Goal: Complete application form

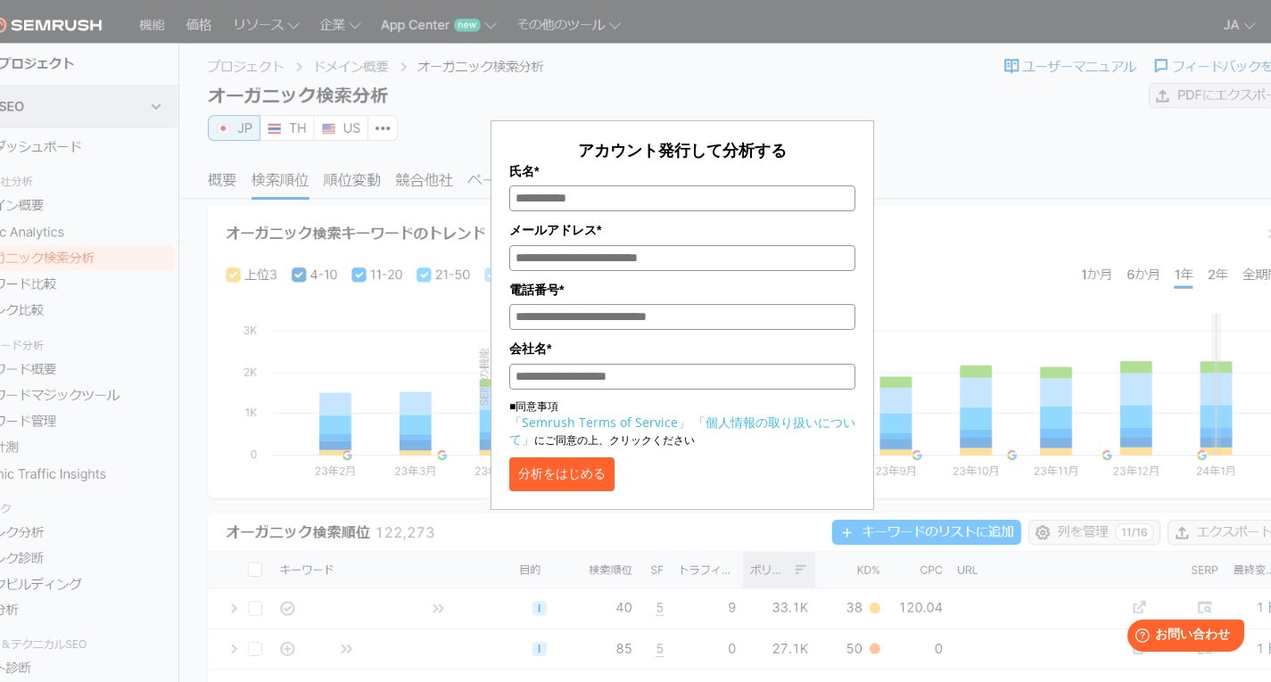
click at [981, 130] on div "アカウント発行して分析する 氏名* メールアドレス* 電話番号* 会社名* ■同意事項 「Semrush Terms of Service」 「個人情報の取り…" at bounding box center [682, 266] width 892 height 488
click at [598, 476] on button "分析をはじめる" at bounding box center [561, 474] width 105 height 34
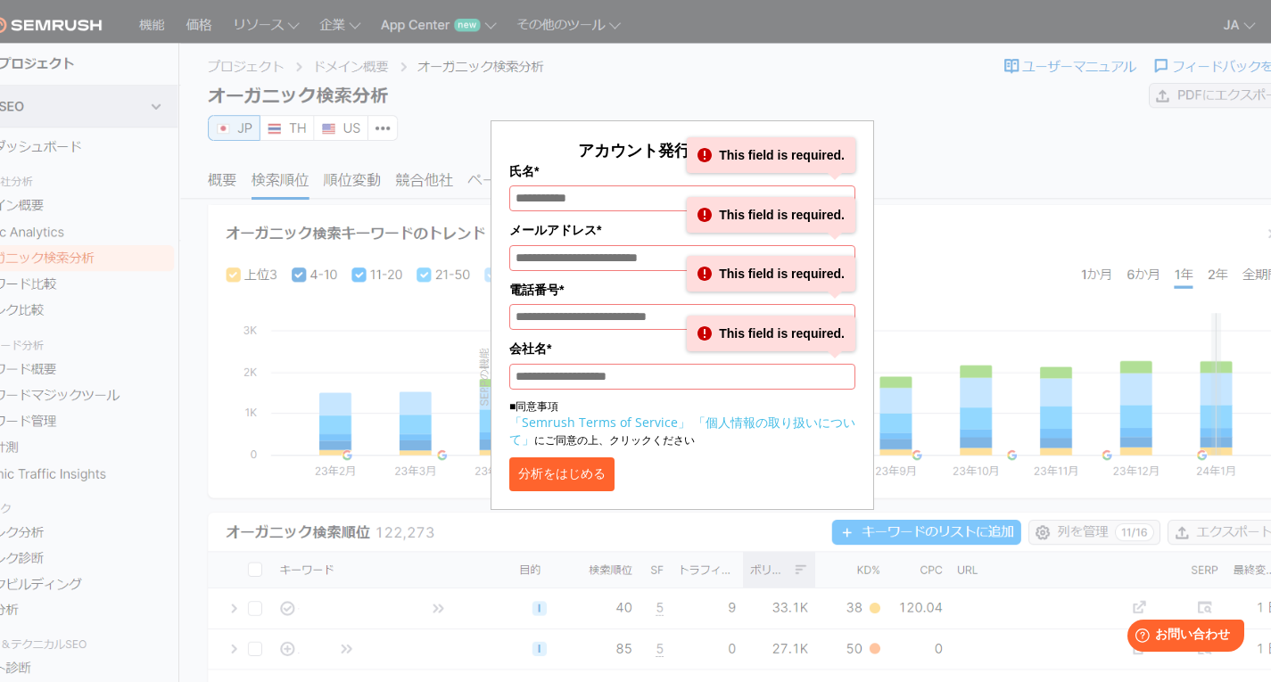
click at [971, 100] on div "アカウント発行して分析する 氏名* This field is required. メールアドレス* This field is required. 電話番号…" at bounding box center [682, 266] width 892 height 488
click at [970, 128] on div "アカウント発行して分析する 氏名* This field is required. メールアドレス* This field is required. 電話番号…" at bounding box center [682, 266] width 892 height 488
click at [629, 196] on input "氏名*" at bounding box center [682, 198] width 346 height 26
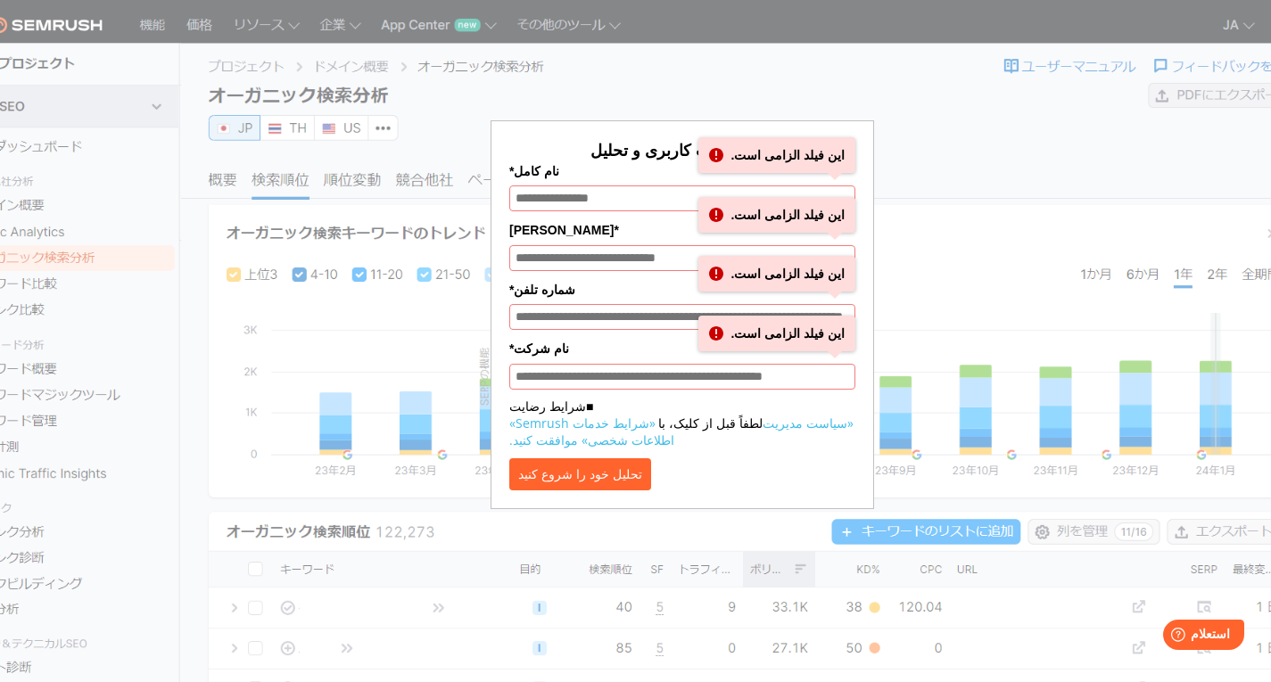
click at [577, 102] on div "ایجاد حساب کاربری و تحلیل نام کامل* این فیلد الزامی است. [PERSON_NAME]* این فیل…" at bounding box center [681, 303] width 383 height 411
drag, startPoint x: 78, startPoint y: 12, endPoint x: 1147, endPoint y: 168, distance: 1079.4
click at [1147, 168] on div "ایجاد حساب کاربری و تحلیل نام کامل* این فیلد الزامی است. [PERSON_NAME]* این فیل…" at bounding box center [682, 259] width 1008 height 500
click at [1182, 636] on icon "Help" at bounding box center [1177, 635] width 15 height 15
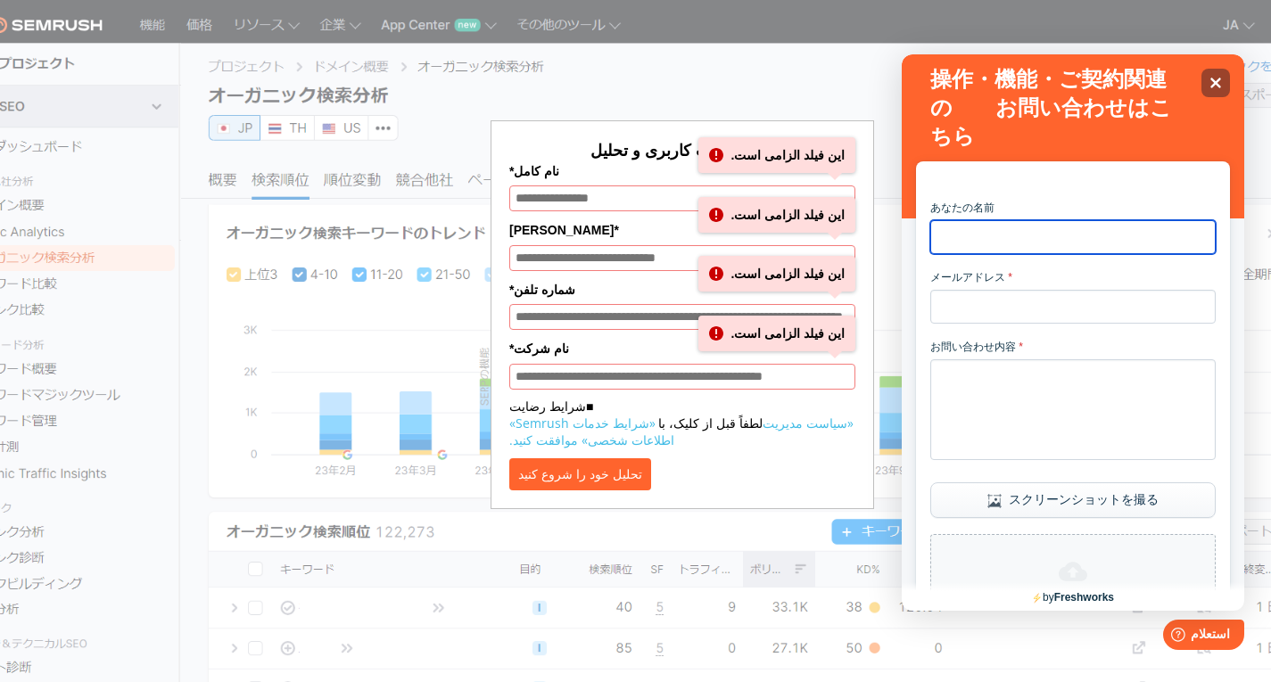
click at [1048, 243] on input "あなたの名前" at bounding box center [1072, 237] width 285 height 34
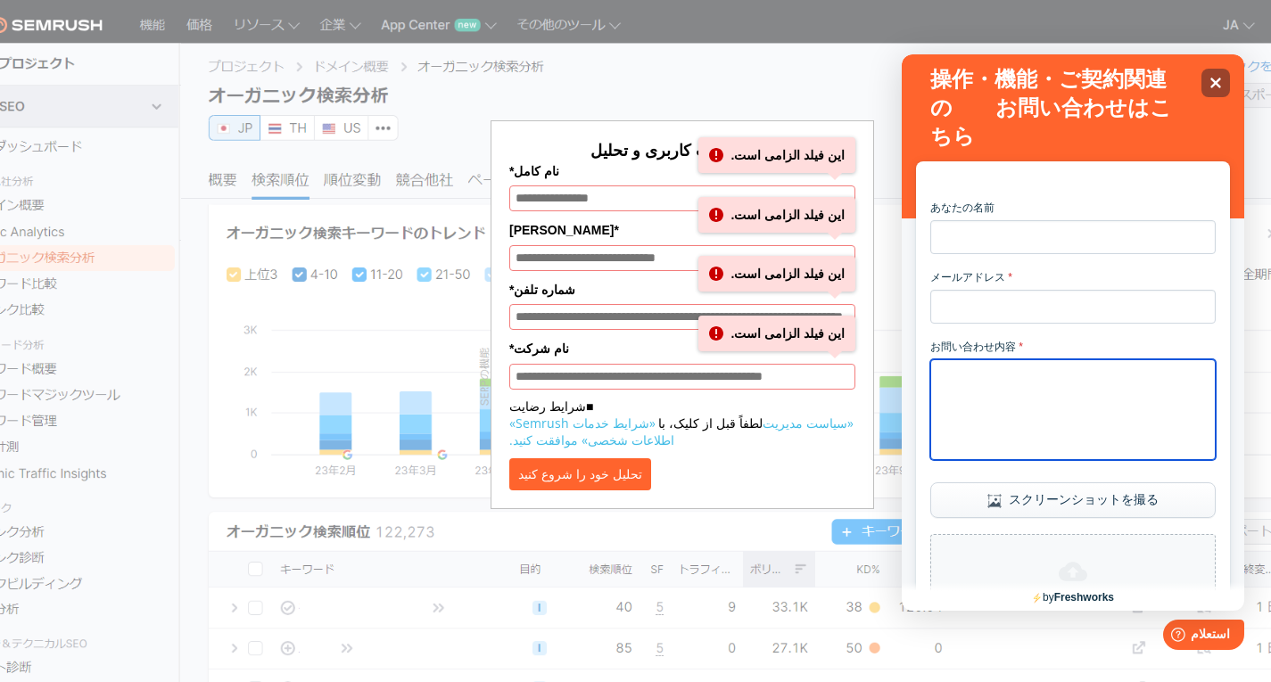
click at [1028, 416] on textarea "お問い合わせ内容 *" at bounding box center [1072, 409] width 285 height 101
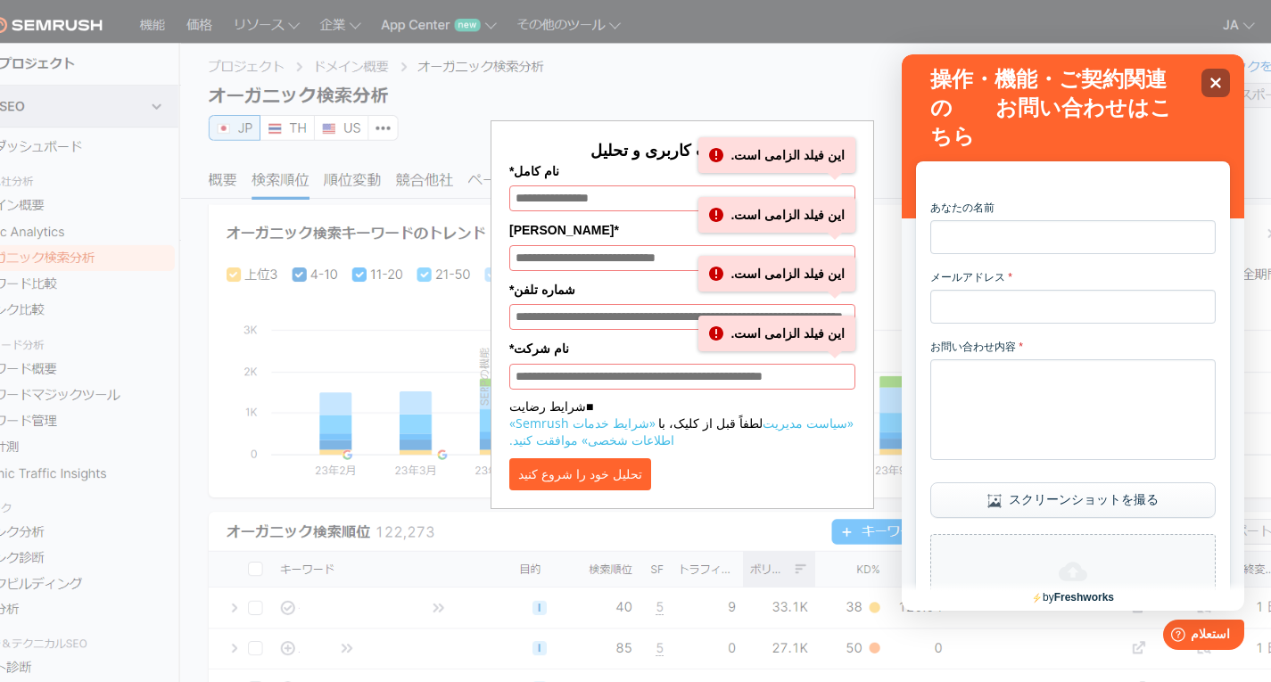
click at [1023, 518] on button "スクリーンショットを撮る" at bounding box center [1072, 500] width 285 height 36
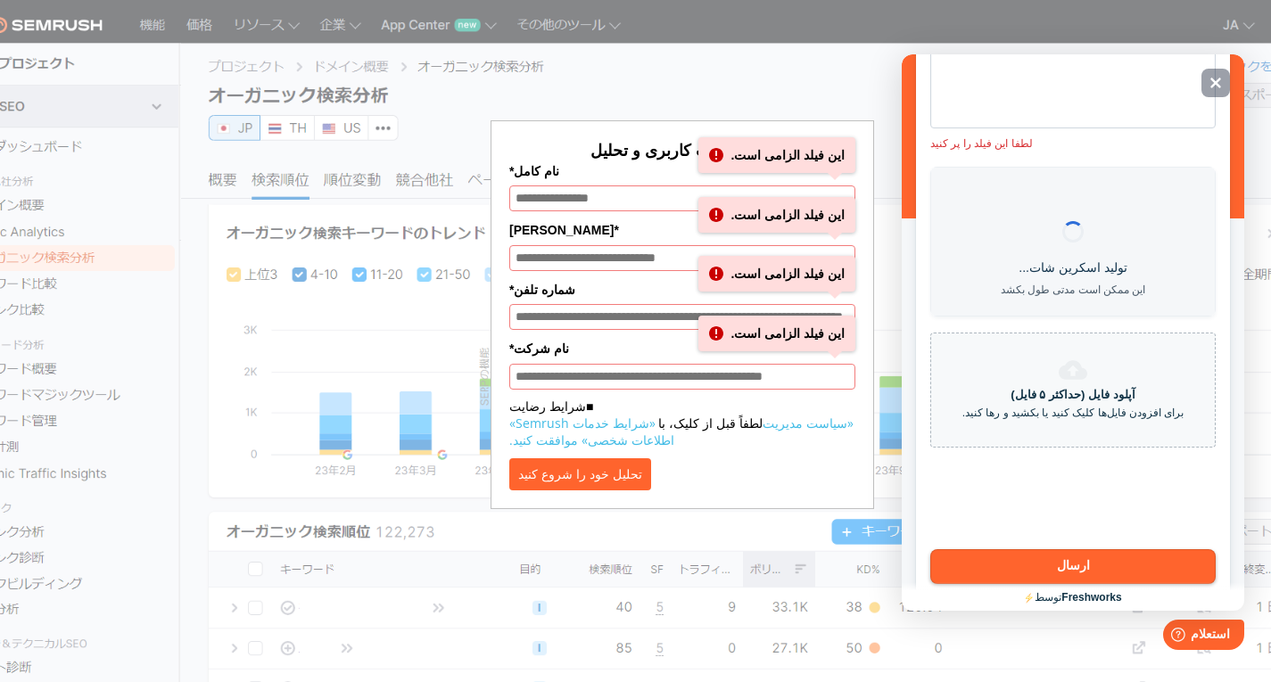
scroll to position [243, 0]
